Goal: Information Seeking & Learning: Check status

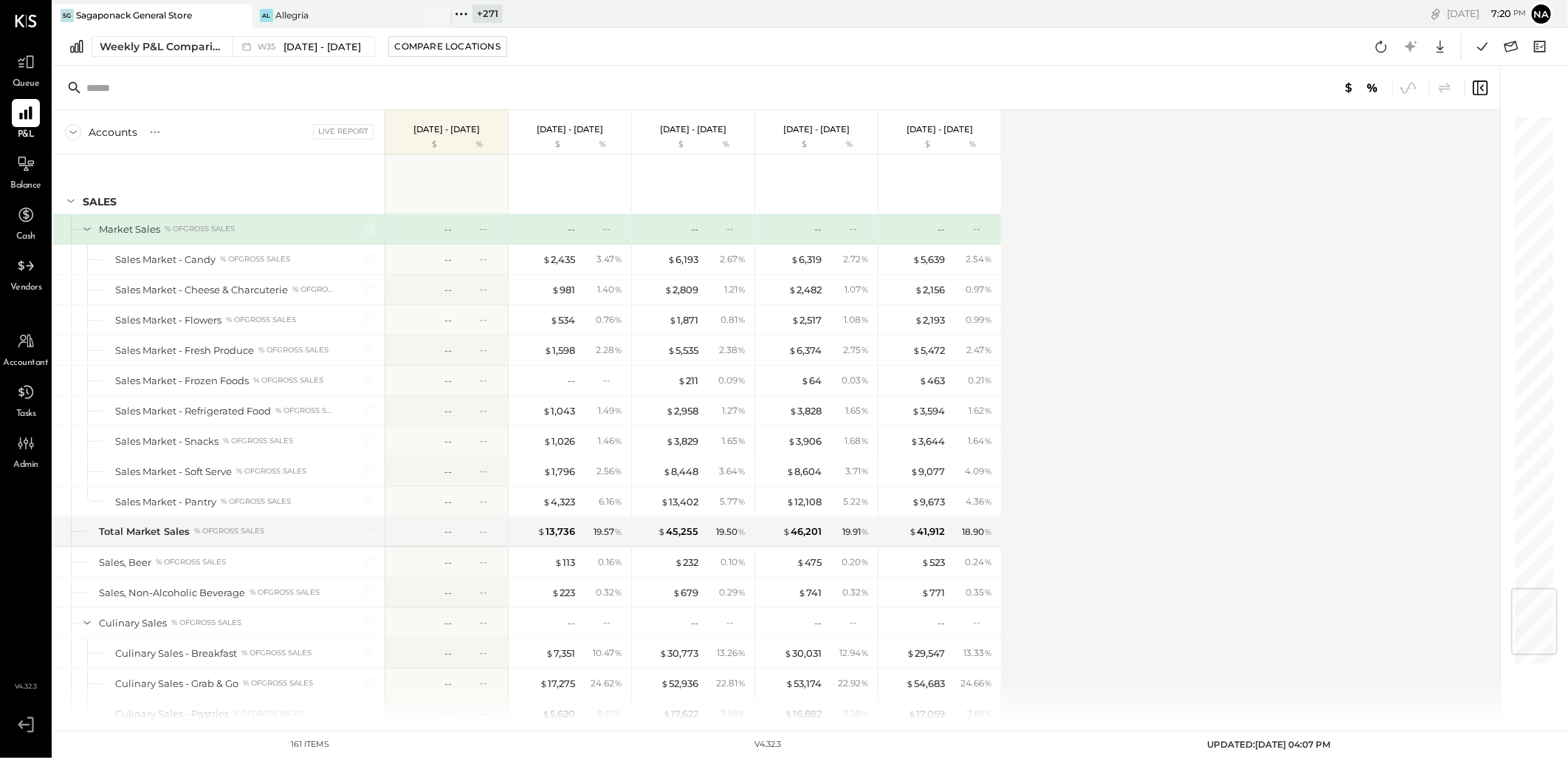
scroll to position [3995, 0]
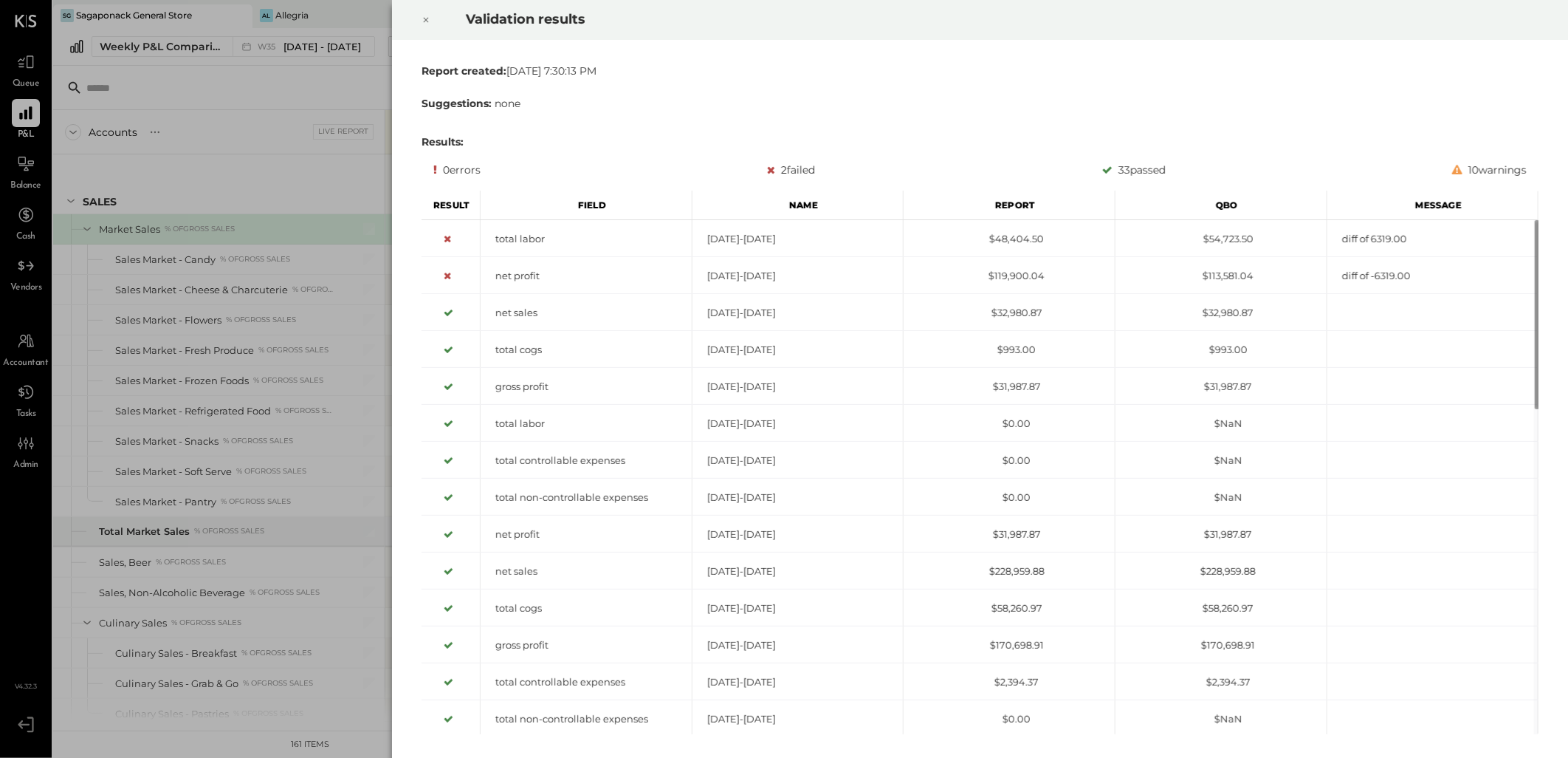
click at [430, 8] on div at bounding box center [426, 20] width 32 height 42
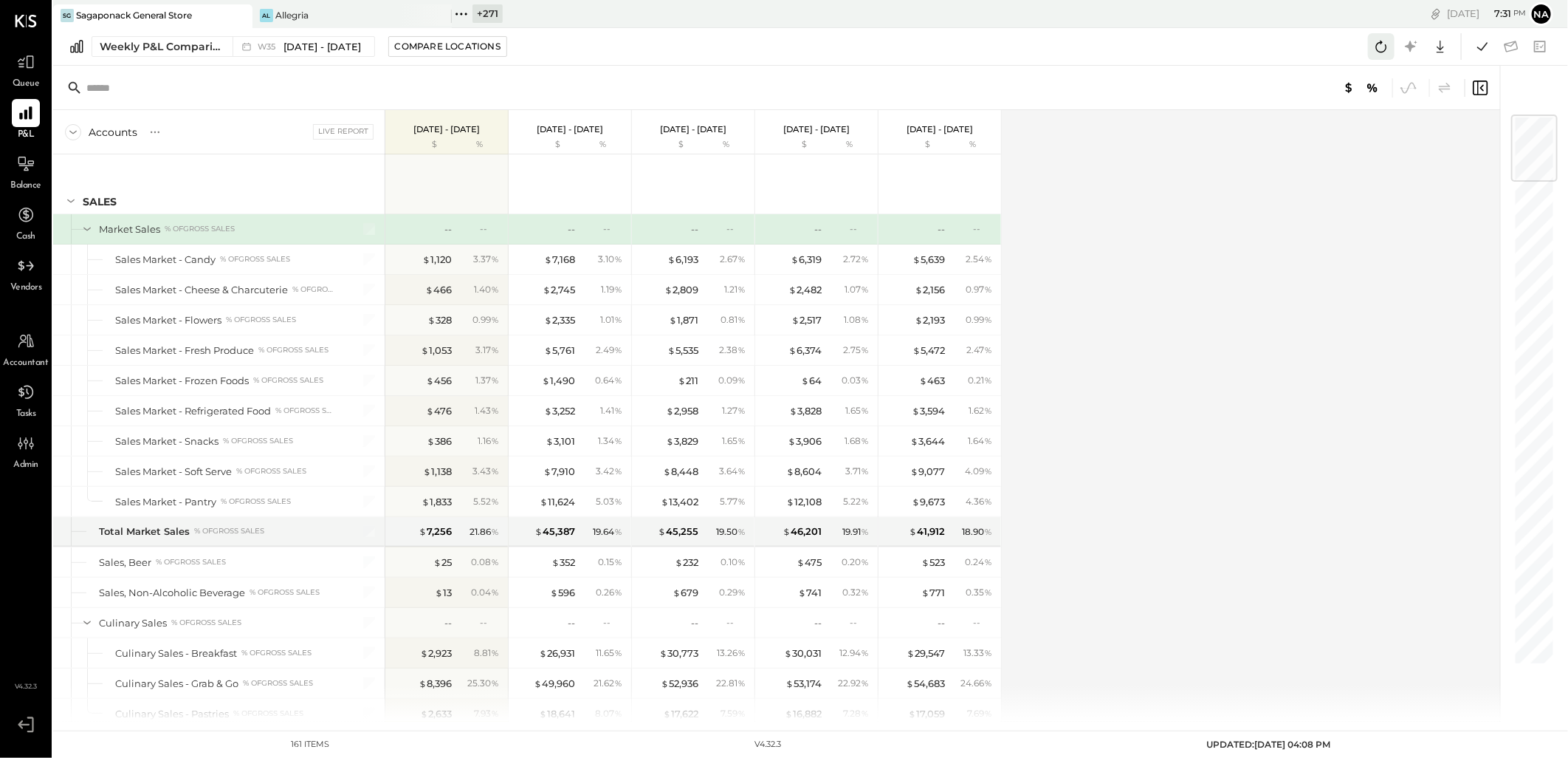
click at [1382, 46] on icon at bounding box center [1381, 46] width 20 height 20
click at [1381, 50] on icon at bounding box center [1381, 46] width 20 height 20
click at [1479, 52] on icon at bounding box center [1482, 46] width 20 height 20
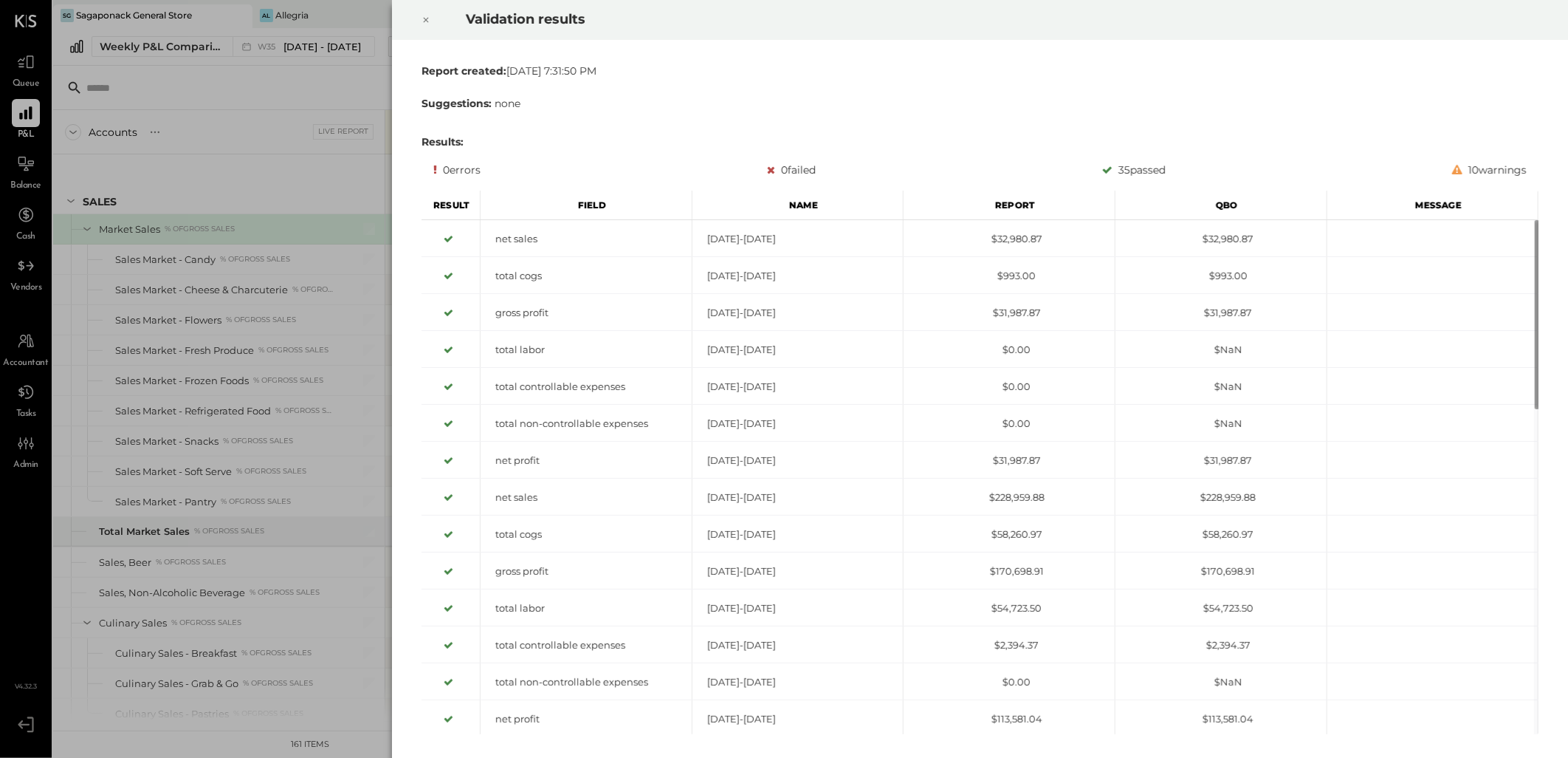
click at [428, 31] on div at bounding box center [426, 20] width 32 height 42
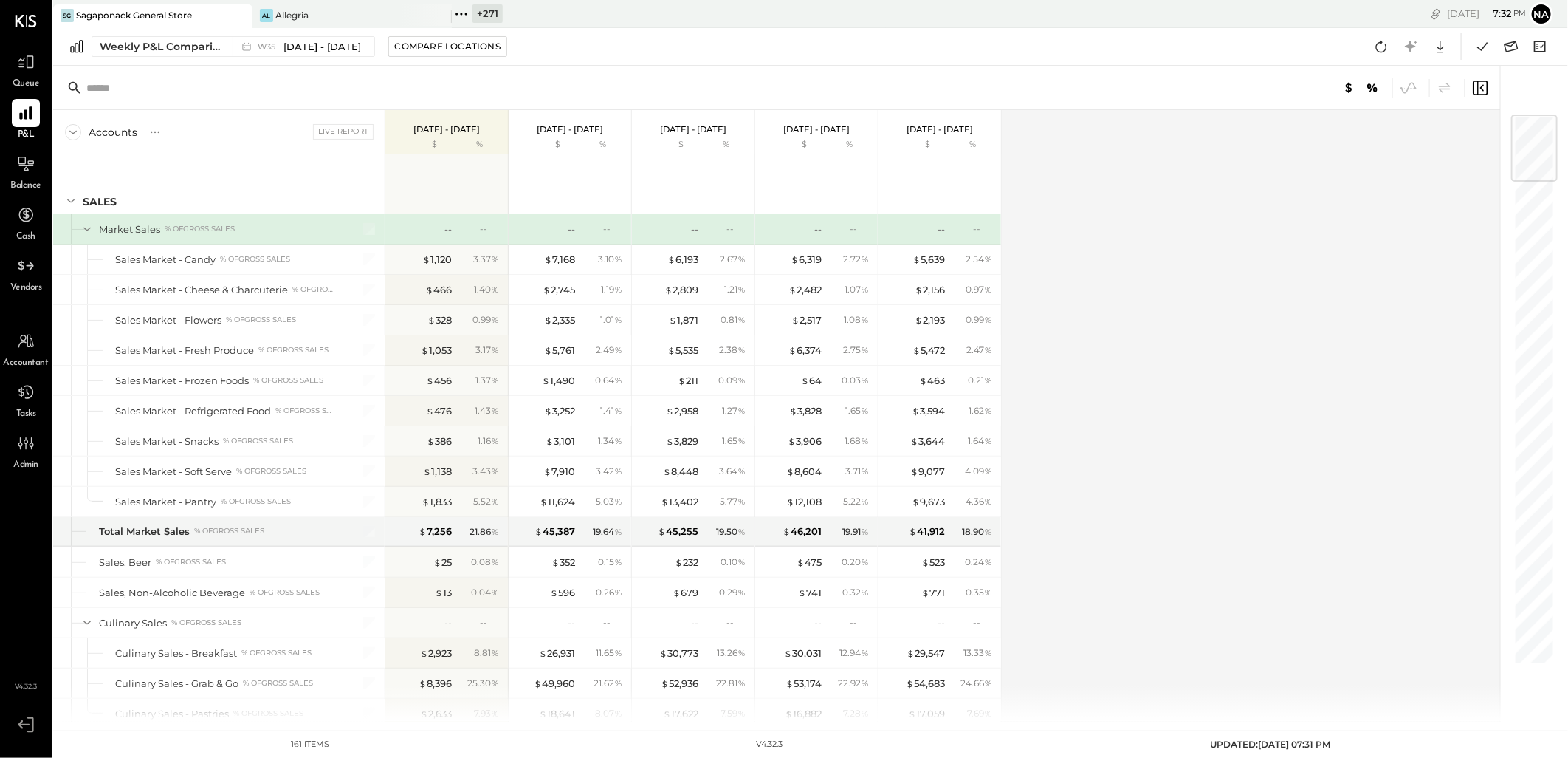
click at [127, 48] on div "Weekly P&L Comparison" at bounding box center [162, 46] width 124 height 14
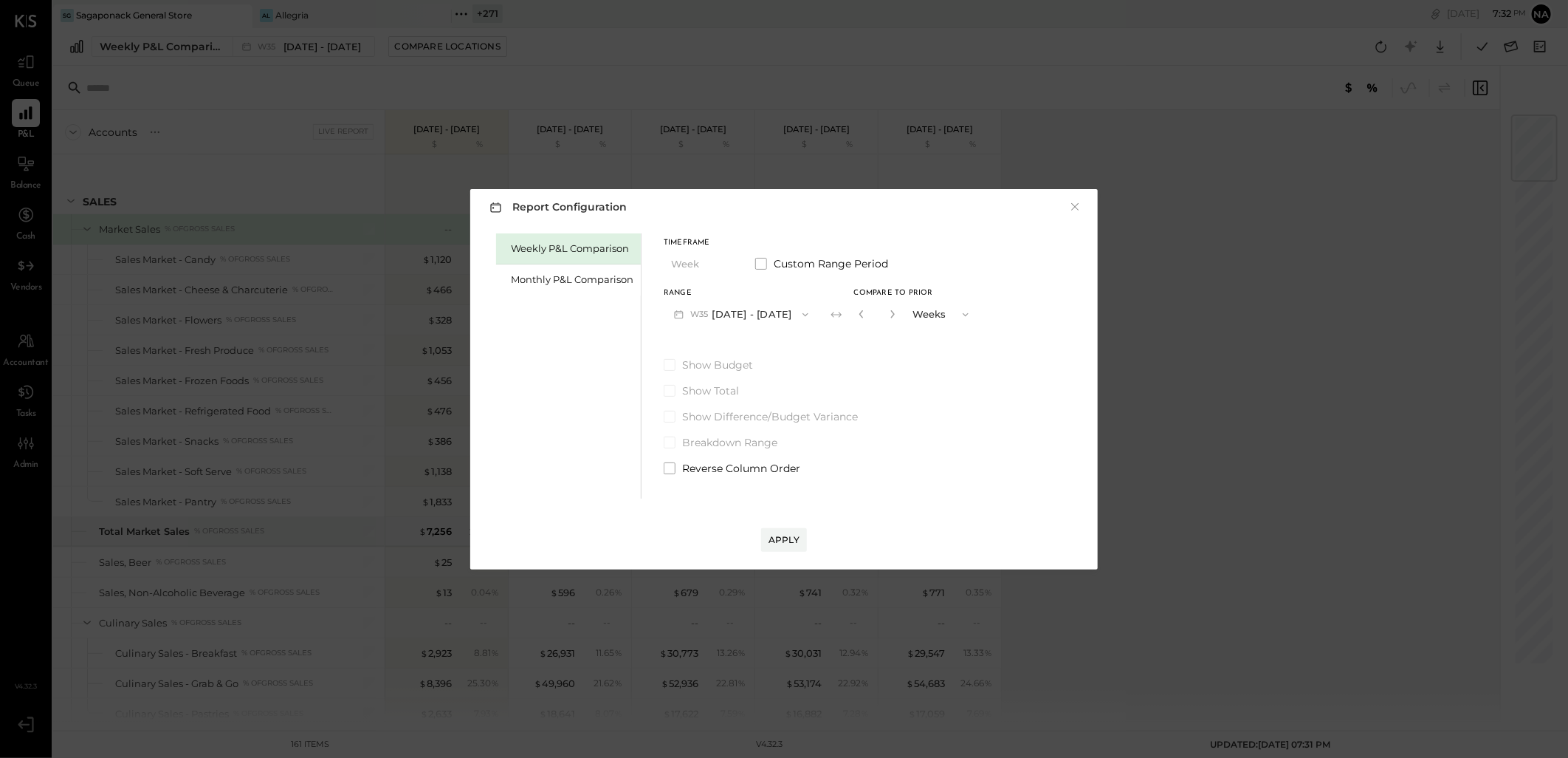
click at [751, 315] on button "W35 Aug 25 - 31, 2025" at bounding box center [741, 314] width 155 height 27
click at [1080, 203] on button "×" at bounding box center [1075, 206] width 14 height 14
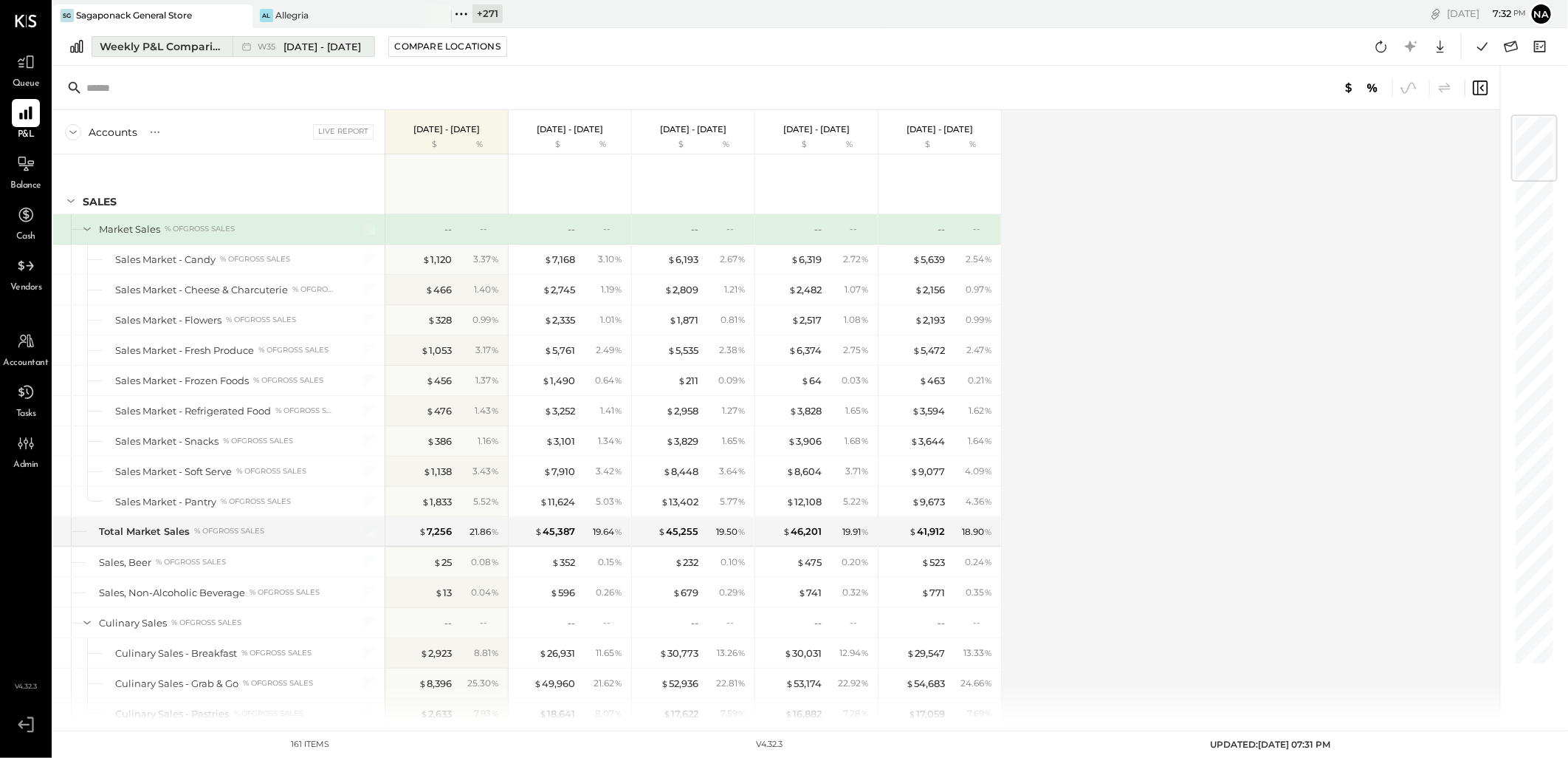
click at [172, 46] on div "Weekly P&L Comparison" at bounding box center [162, 46] width 124 height 14
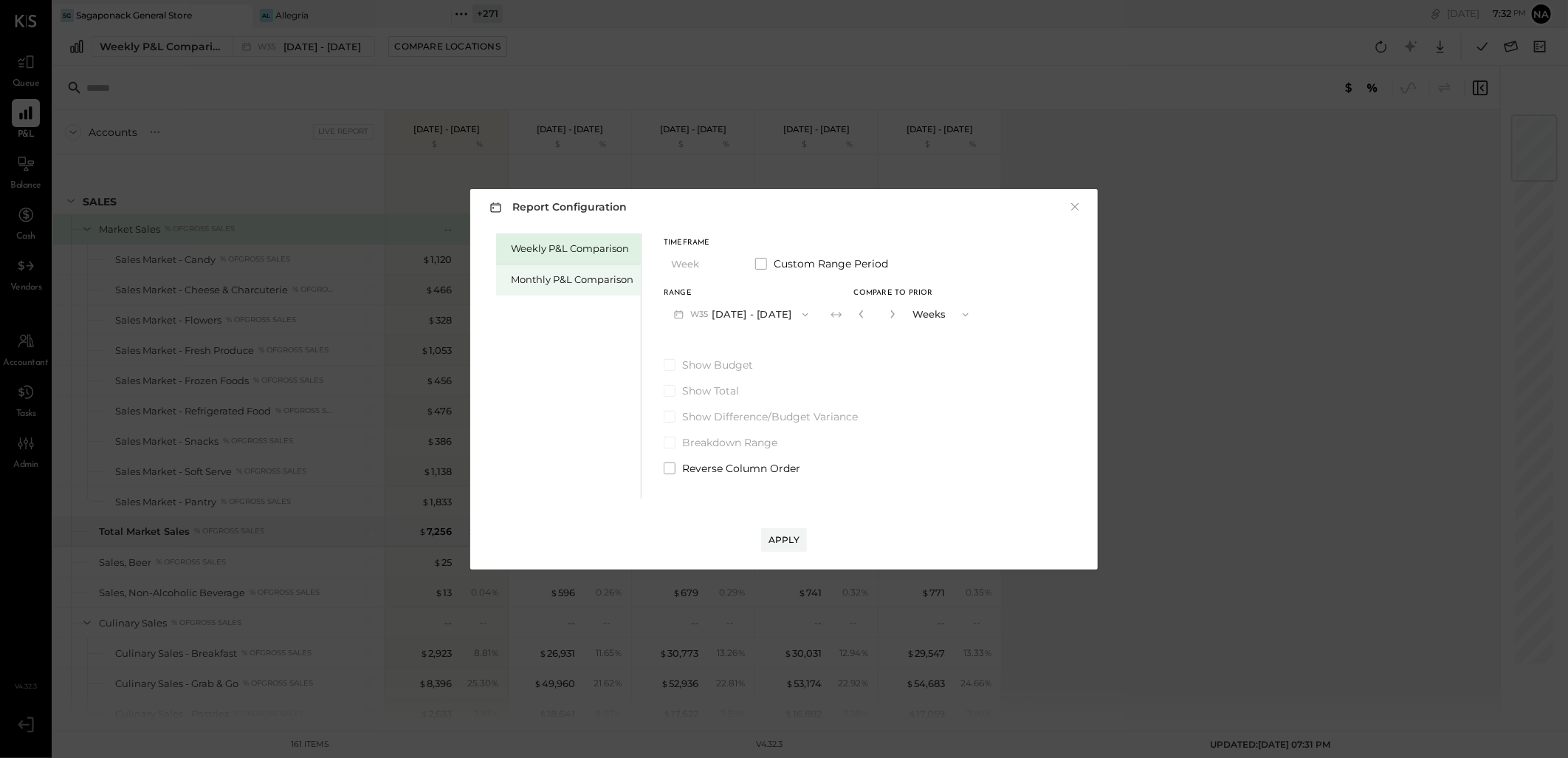
click at [602, 277] on div "Monthly P&L Comparison" at bounding box center [572, 279] width 123 height 14
click at [764, 310] on button "M08 Aug 1 - 31, 2025" at bounding box center [741, 314] width 156 height 27
click at [867, 304] on div "Range M08 Aug 1 - 31, 2025 M08 Aug 1 - 31, 2025 M07 Jul 1 - 31, 2025 M06 Jun 1 …" at bounding box center [776, 308] width 227 height 38
click at [846, 313] on div "Compare" at bounding box center [860, 313] width 48 height 13
click at [891, 311] on icon "button" at bounding box center [893, 314] width 3 height 9
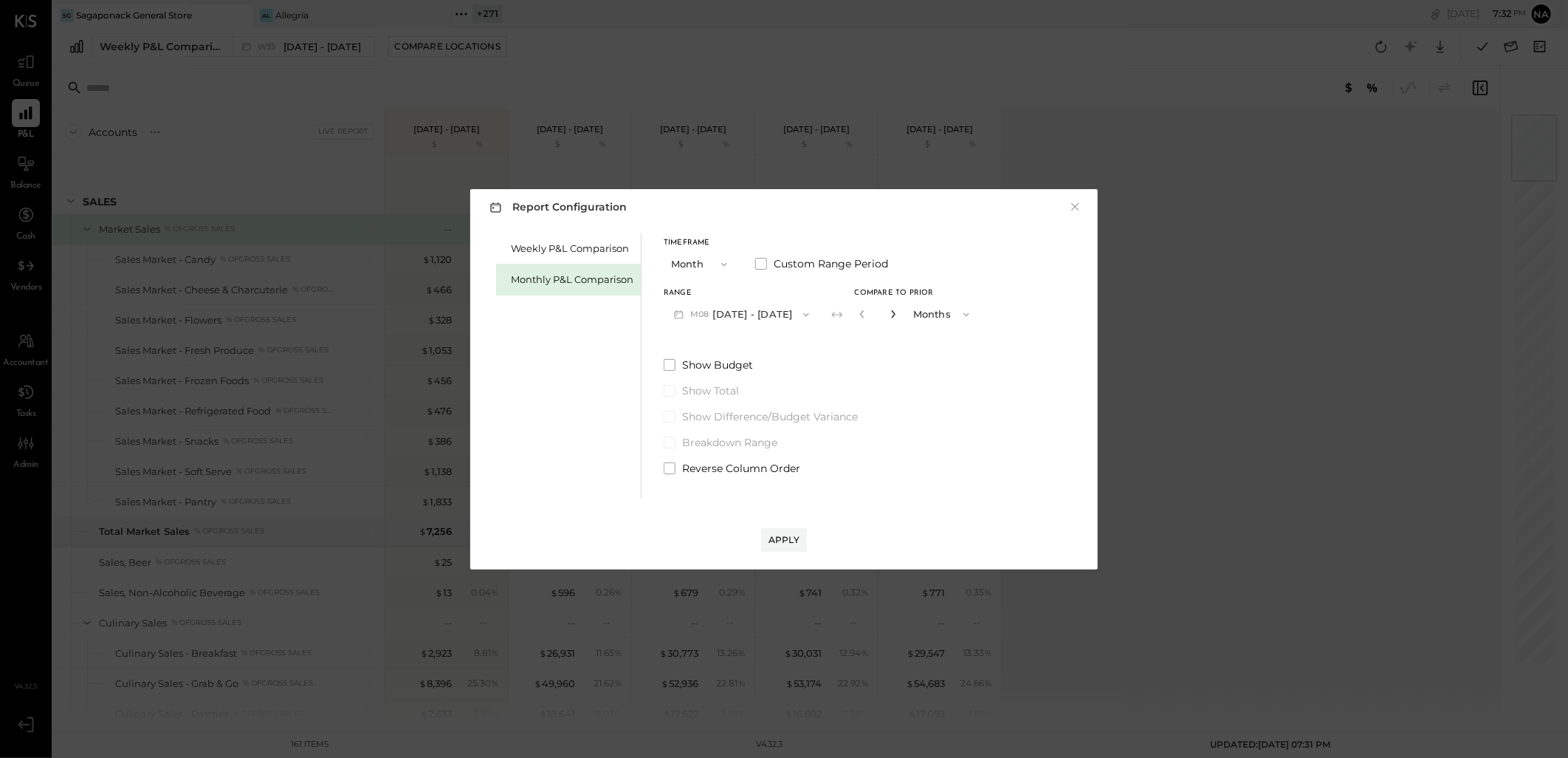
click at [891, 311] on icon "button" at bounding box center [893, 314] width 3 height 9
type input "*"
click at [792, 543] on div "Apply" at bounding box center [784, 539] width 31 height 13
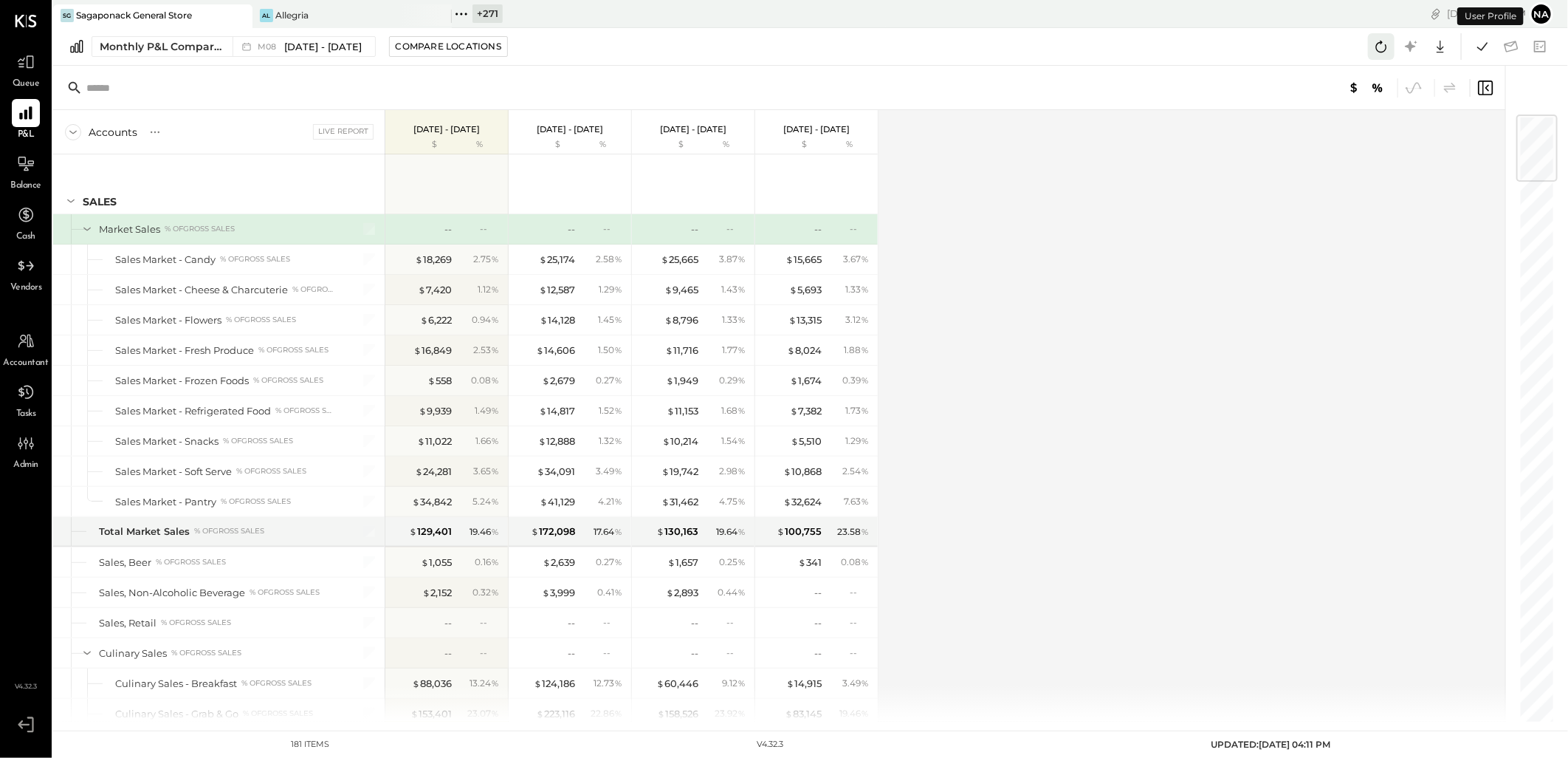
click at [1384, 40] on icon at bounding box center [1381, 46] width 20 height 20
click at [1477, 45] on icon at bounding box center [1482, 46] width 20 height 20
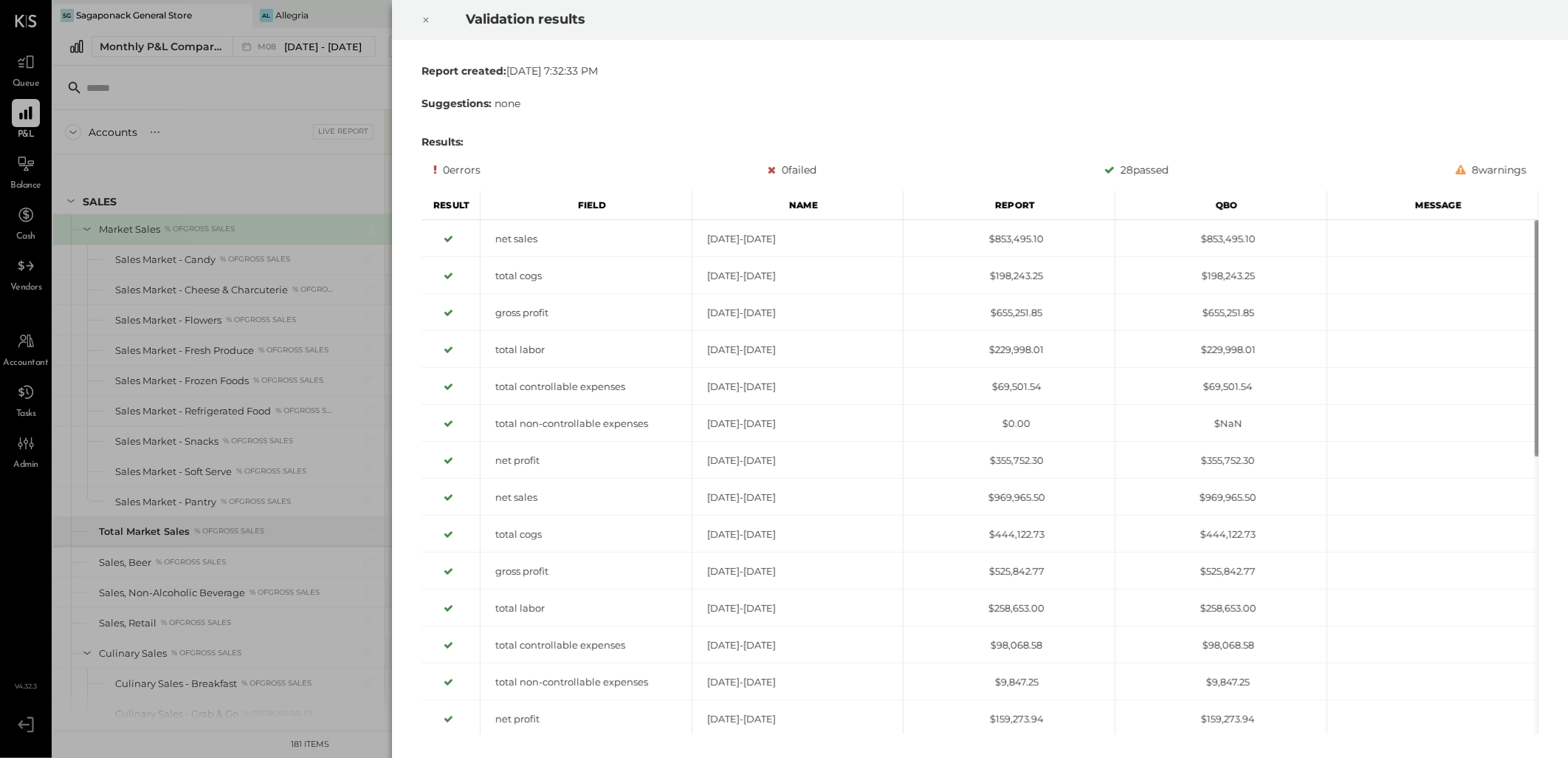
click at [417, 23] on div at bounding box center [426, 20] width 32 height 42
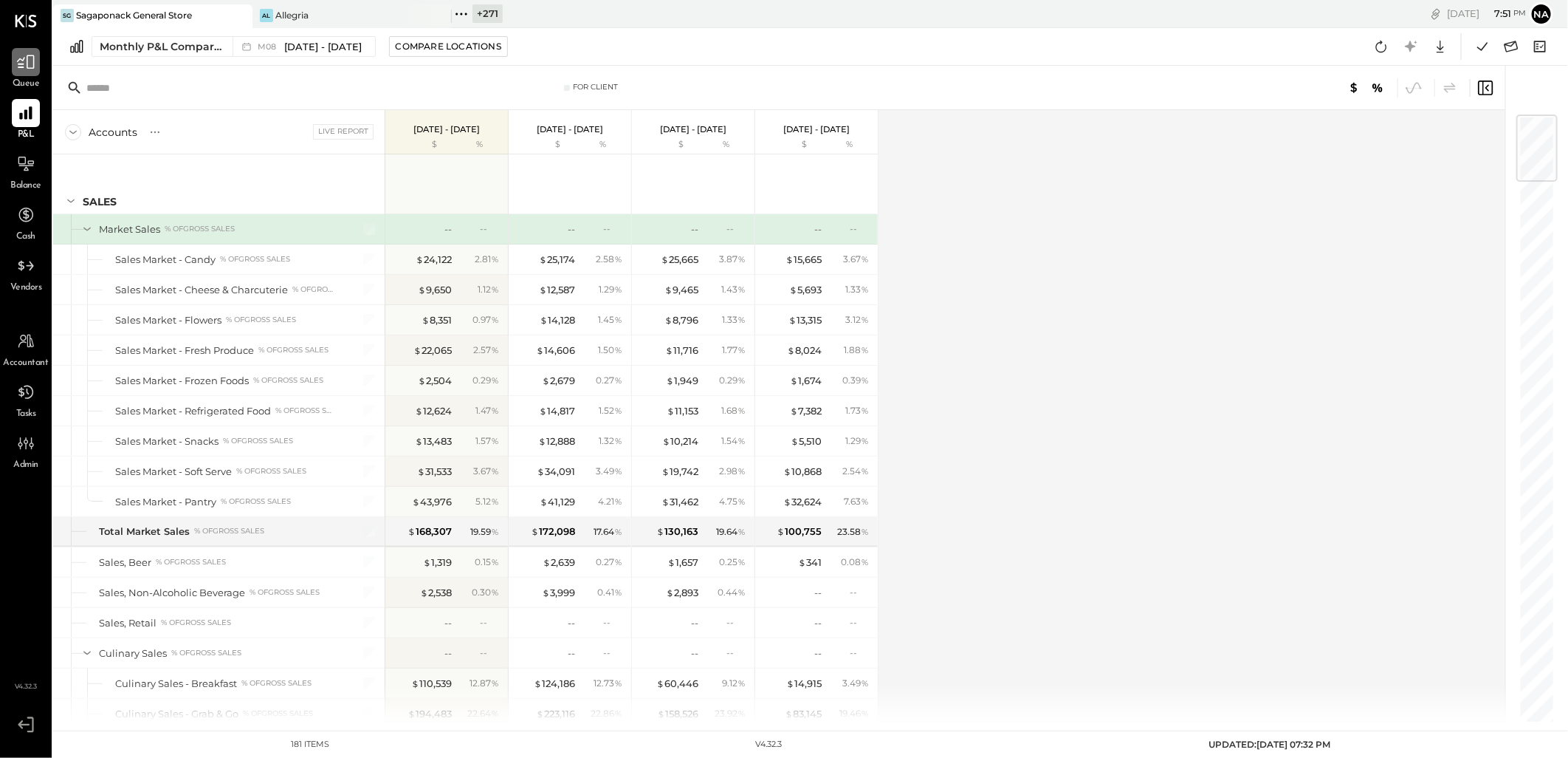
click at [30, 55] on icon at bounding box center [26, 62] width 18 height 14
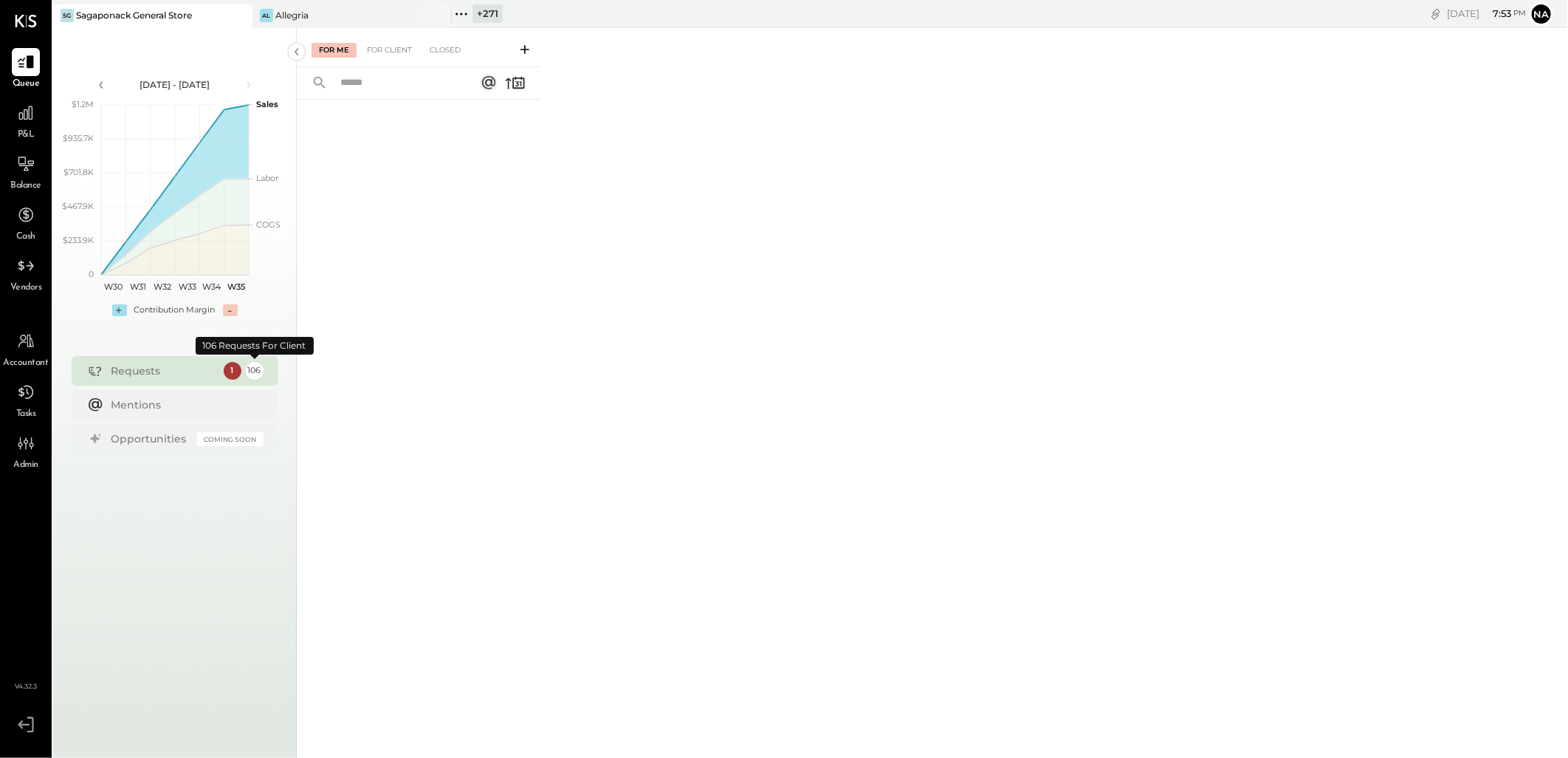
click at [254, 370] on div "106" at bounding box center [255, 370] width 18 height 18
click at [382, 45] on div "For Client" at bounding box center [389, 49] width 60 height 14
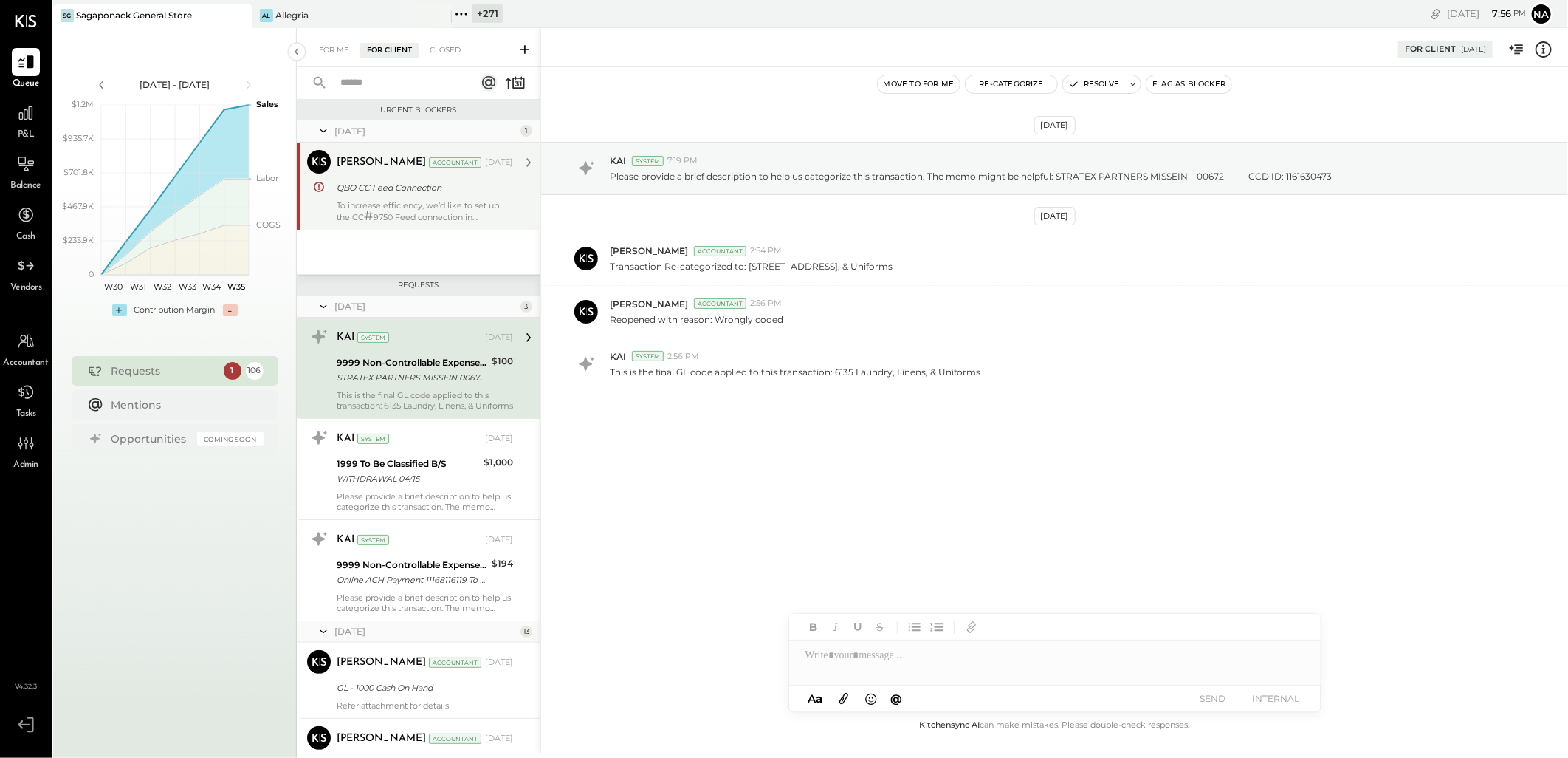
click at [466, 220] on div "To increase efficiency, we’d like to set up the CC # 9750 Feed connection in QB…" at bounding box center [424, 211] width 176 height 22
